Goal: Entertainment & Leisure: Consume media (video, audio)

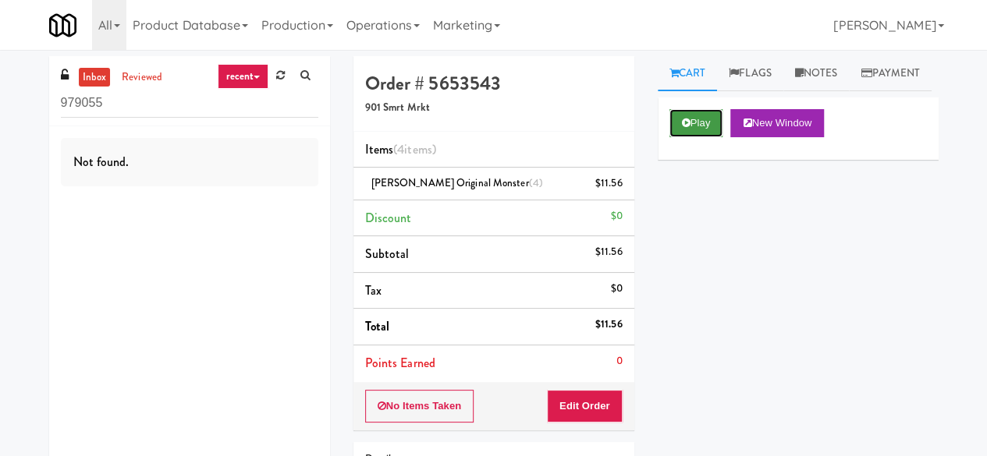
click at [680, 137] on button "Play" at bounding box center [696, 123] width 54 height 28
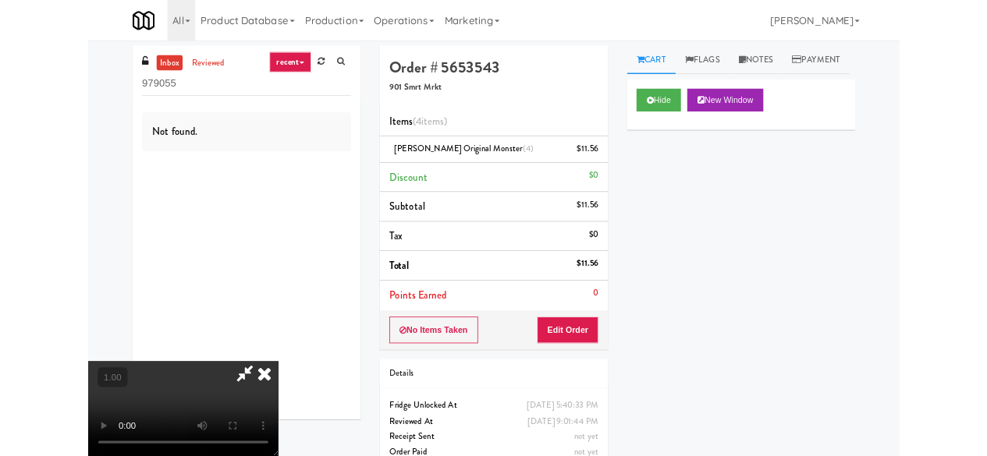
scroll to position [32, 0]
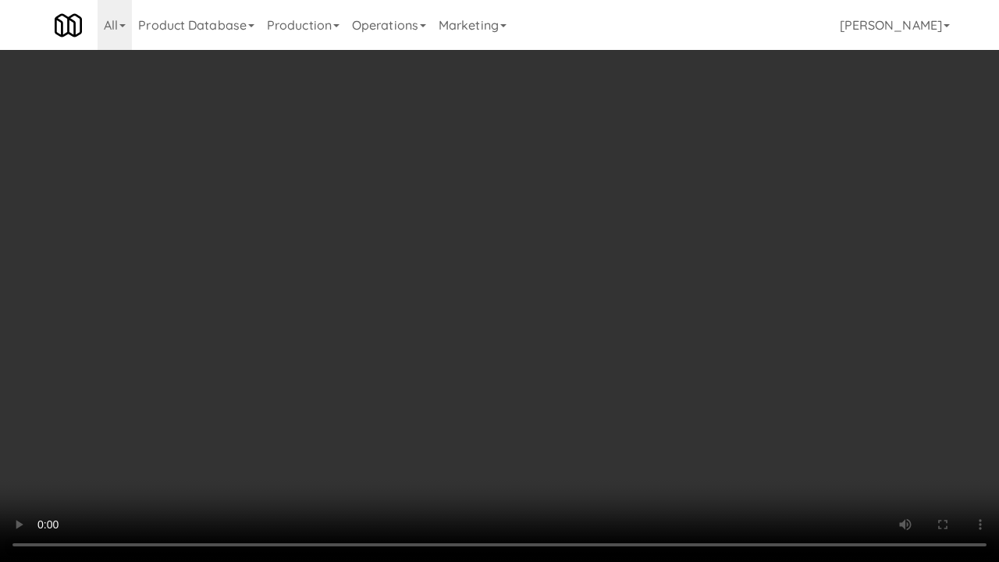
click at [647, 456] on video at bounding box center [499, 281] width 999 height 562
click at [673, 456] on video at bounding box center [499, 281] width 999 height 562
click at [673, 448] on video at bounding box center [499, 281] width 999 height 562
click at [597, 421] on video at bounding box center [499, 281] width 999 height 562
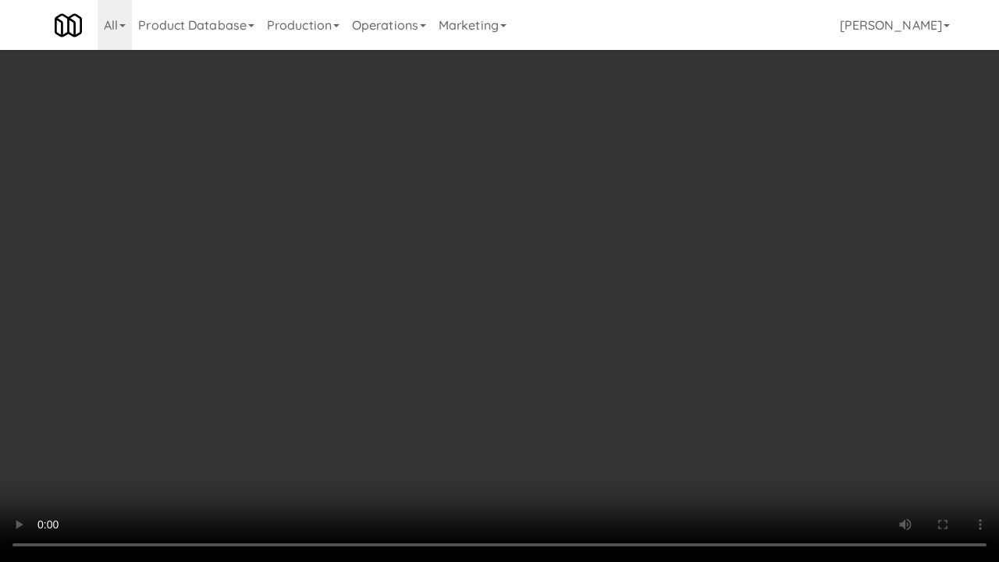
click at [690, 441] on video at bounding box center [499, 281] width 999 height 562
click at [547, 233] on video at bounding box center [499, 281] width 999 height 562
click at [551, 234] on video at bounding box center [499, 281] width 999 height 562
click at [560, 253] on video at bounding box center [499, 281] width 999 height 562
click at [639, 456] on video at bounding box center [499, 281] width 999 height 562
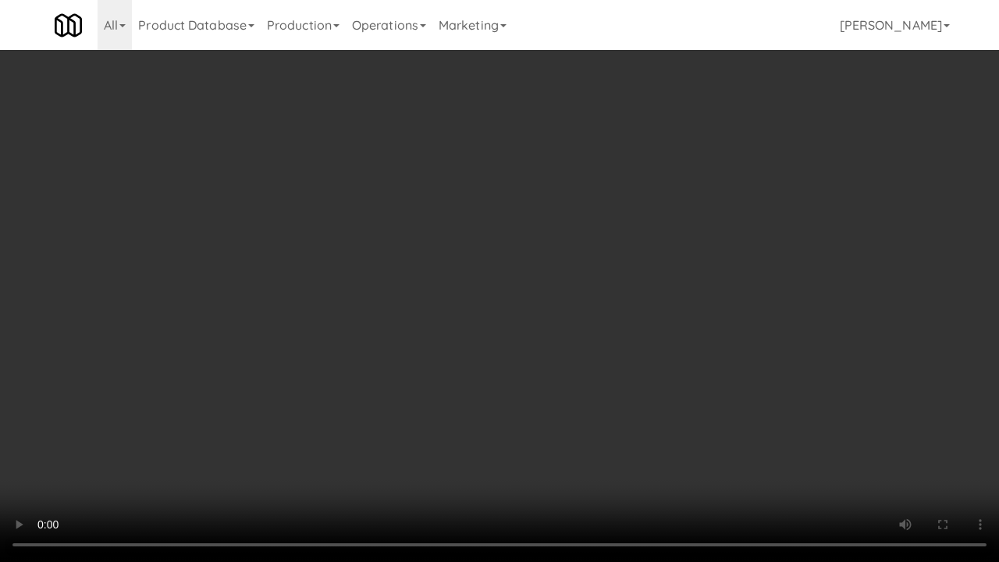
click at [615, 456] on video at bounding box center [499, 281] width 999 height 562
click at [471, 224] on video at bounding box center [499, 281] width 999 height 562
click at [549, 229] on video at bounding box center [499, 281] width 999 height 562
click at [569, 209] on video at bounding box center [499, 281] width 999 height 562
click at [586, 364] on video at bounding box center [499, 281] width 999 height 562
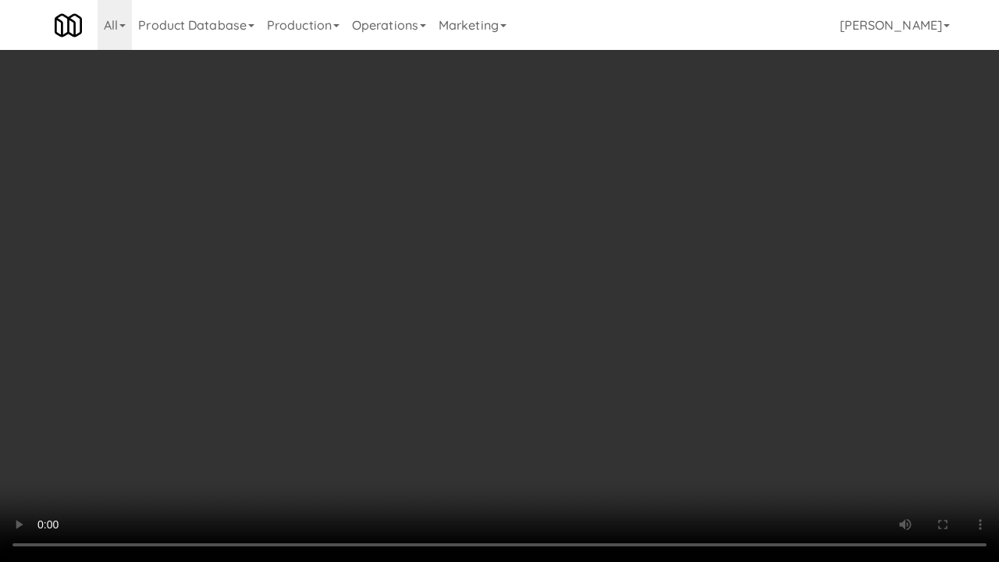
click at [586, 364] on video at bounding box center [499, 281] width 999 height 562
click at [631, 440] on video at bounding box center [499, 281] width 999 height 562
click at [591, 456] on video at bounding box center [499, 281] width 999 height 562
click at [590, 456] on video at bounding box center [499, 281] width 999 height 562
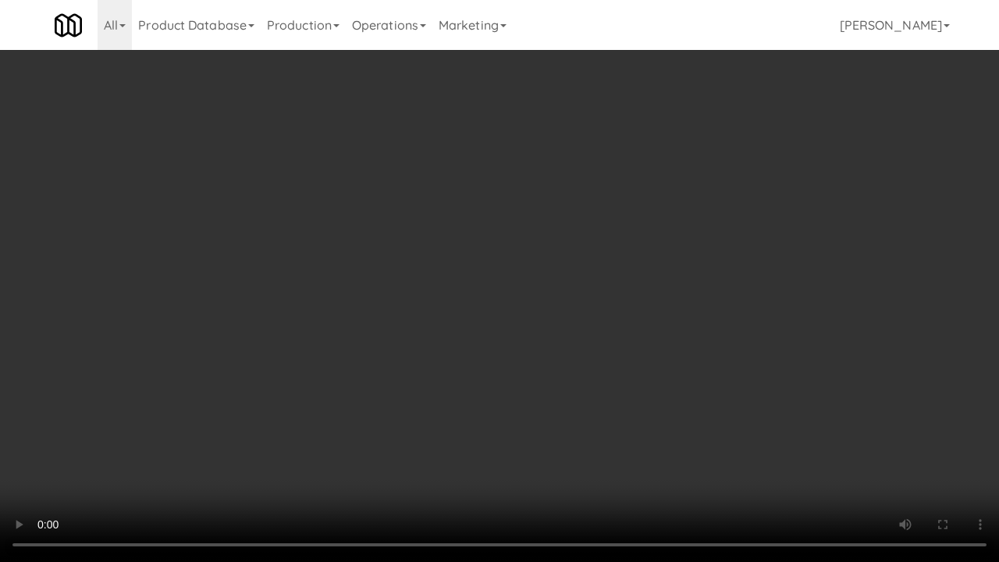
click at [518, 217] on video at bounding box center [499, 281] width 999 height 562
click at [529, 231] on video at bounding box center [499, 281] width 999 height 562
